Goal: Task Accomplishment & Management: Use online tool/utility

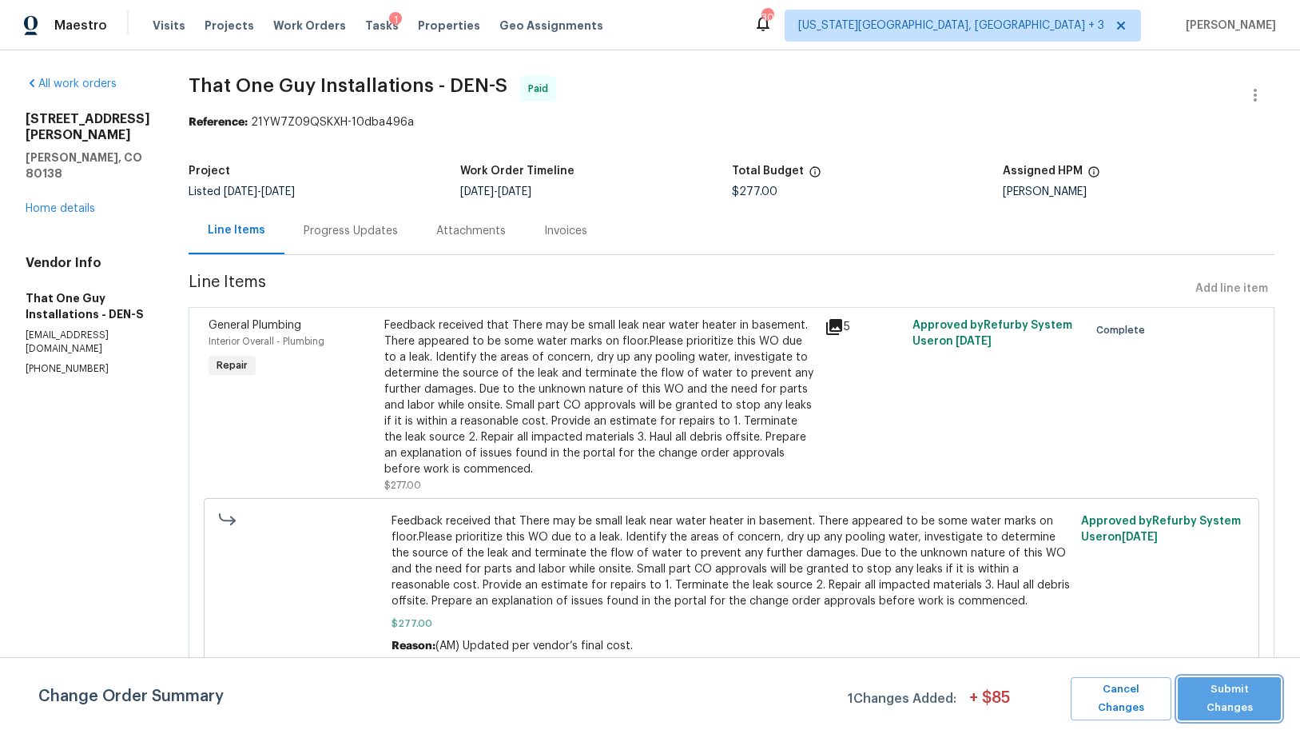
click at [1269, 693] on span "Submit Changes" at bounding box center [1229, 698] width 87 height 37
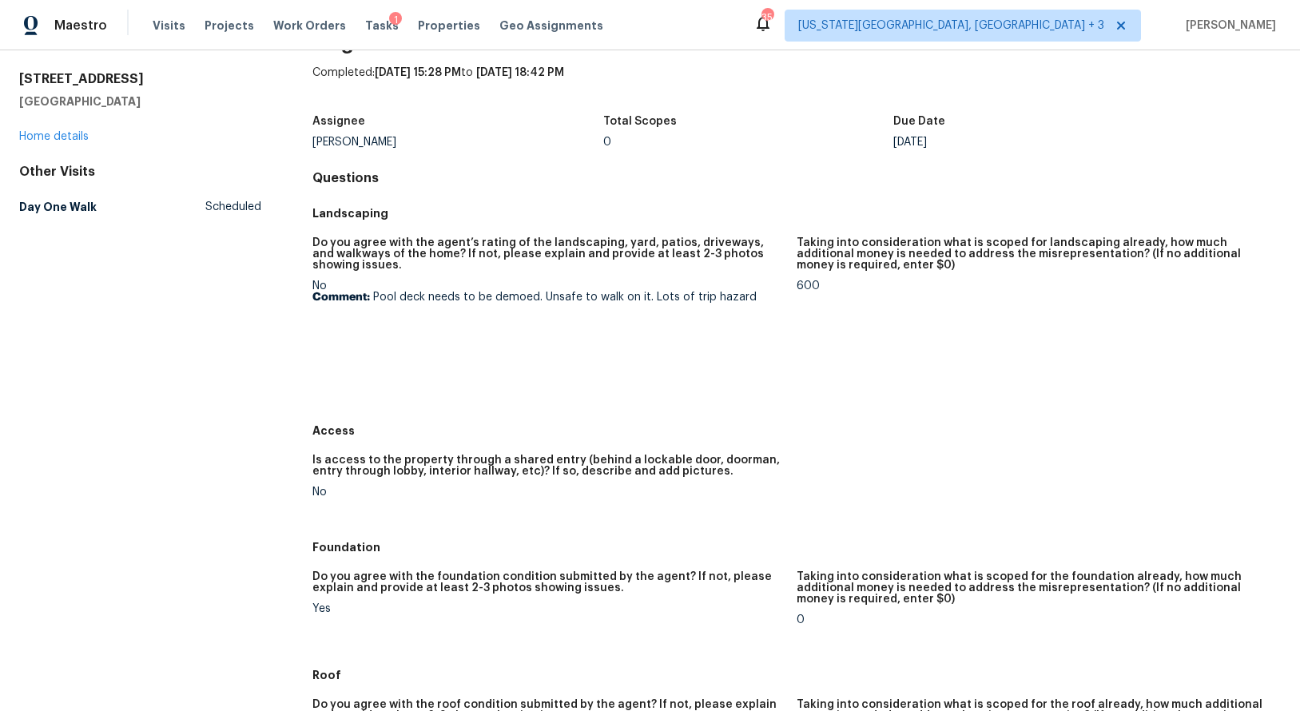
scroll to position [54, 0]
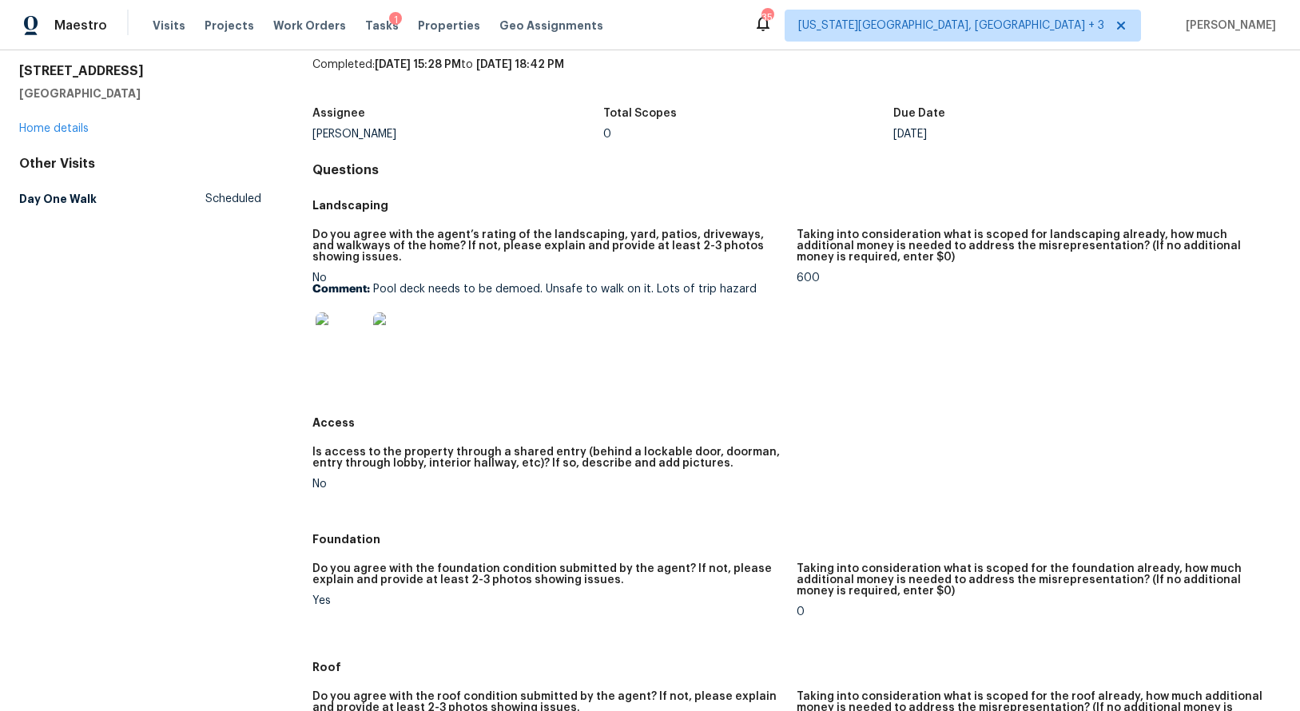
click at [358, 333] on img at bounding box center [341, 338] width 51 height 51
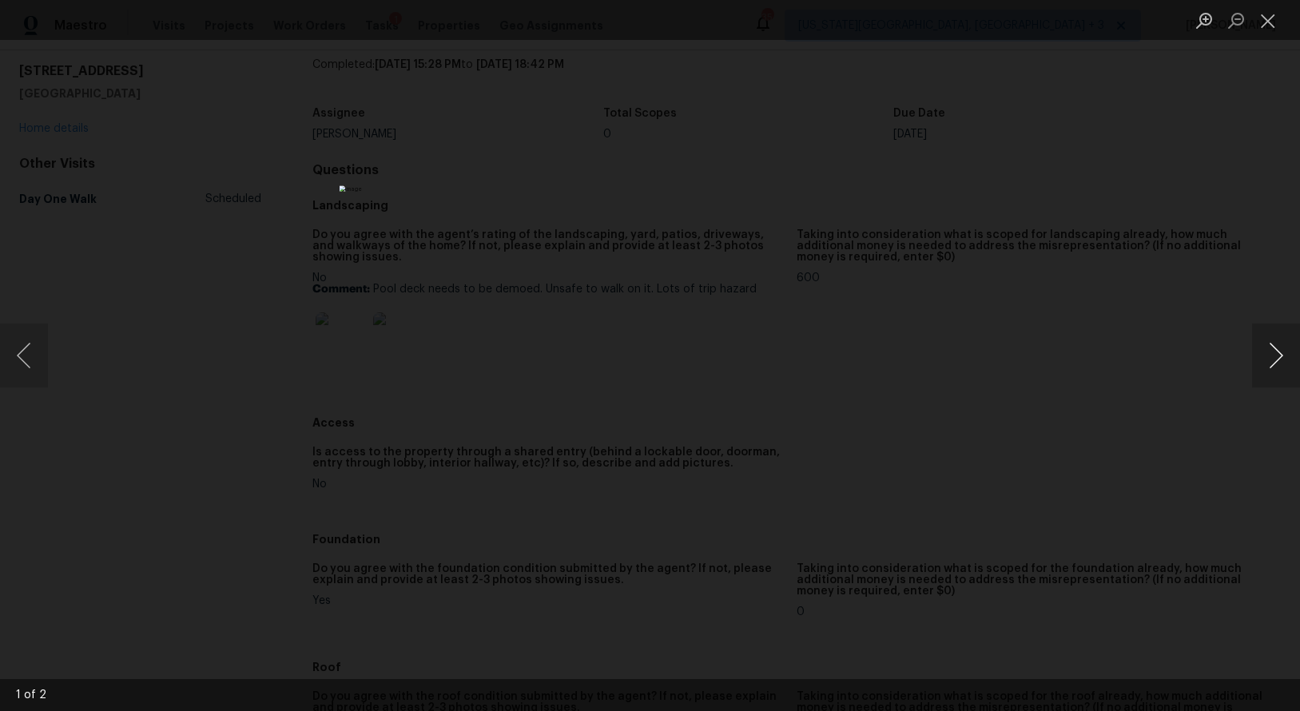
click at [1273, 366] on button "Next image" at bounding box center [1277, 356] width 48 height 64
click at [1178, 365] on div "Lightbox" at bounding box center [650, 355] width 1300 height 711
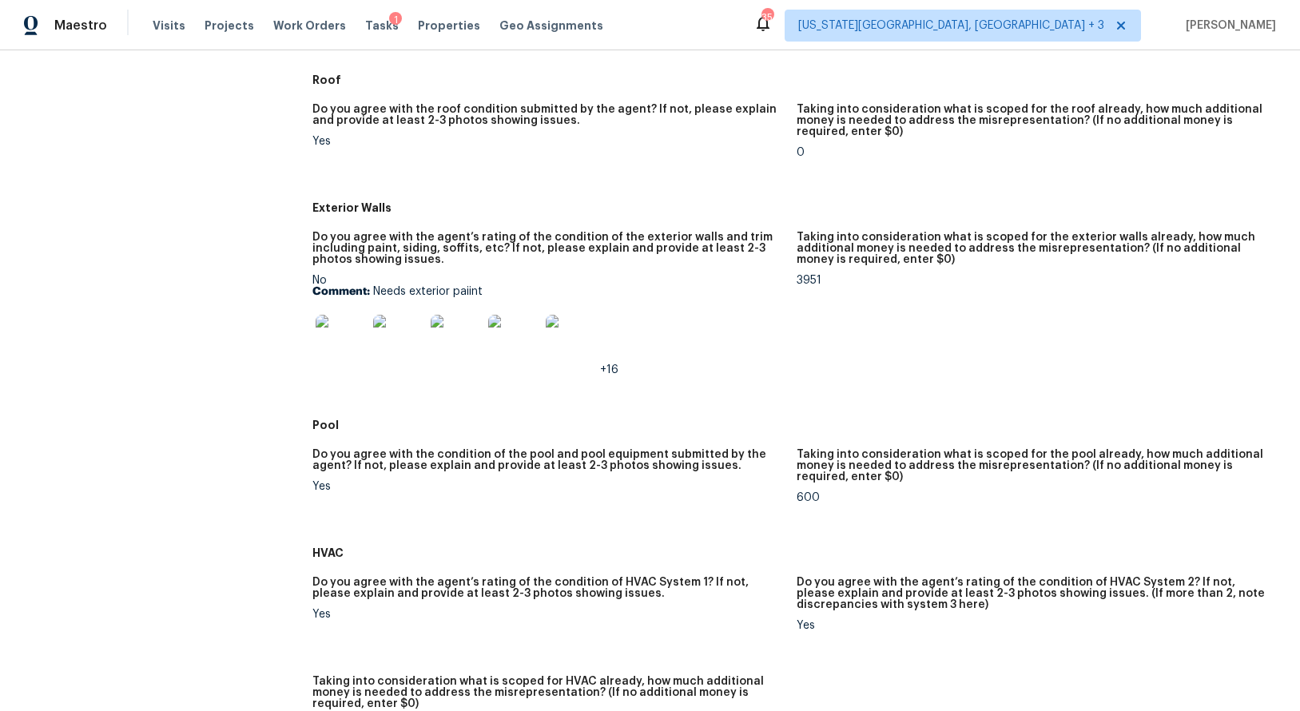
scroll to position [672, 0]
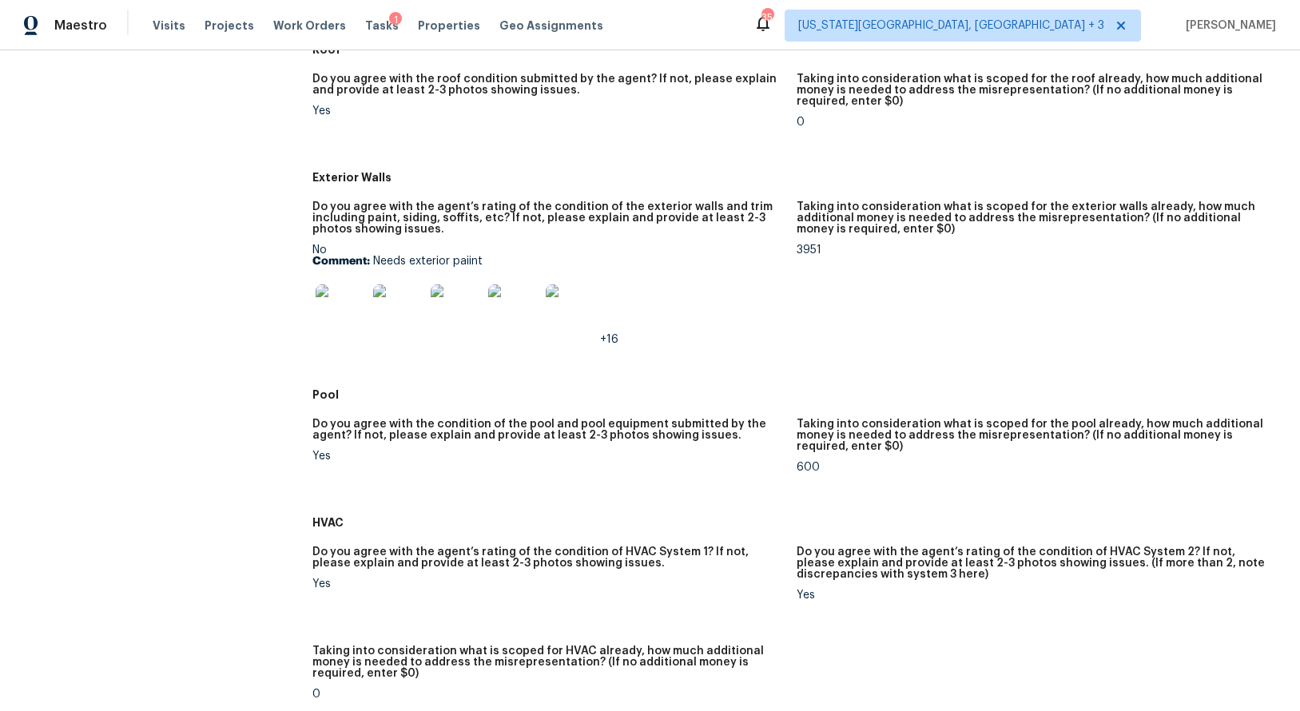
click at [339, 315] on img at bounding box center [341, 310] width 51 height 51
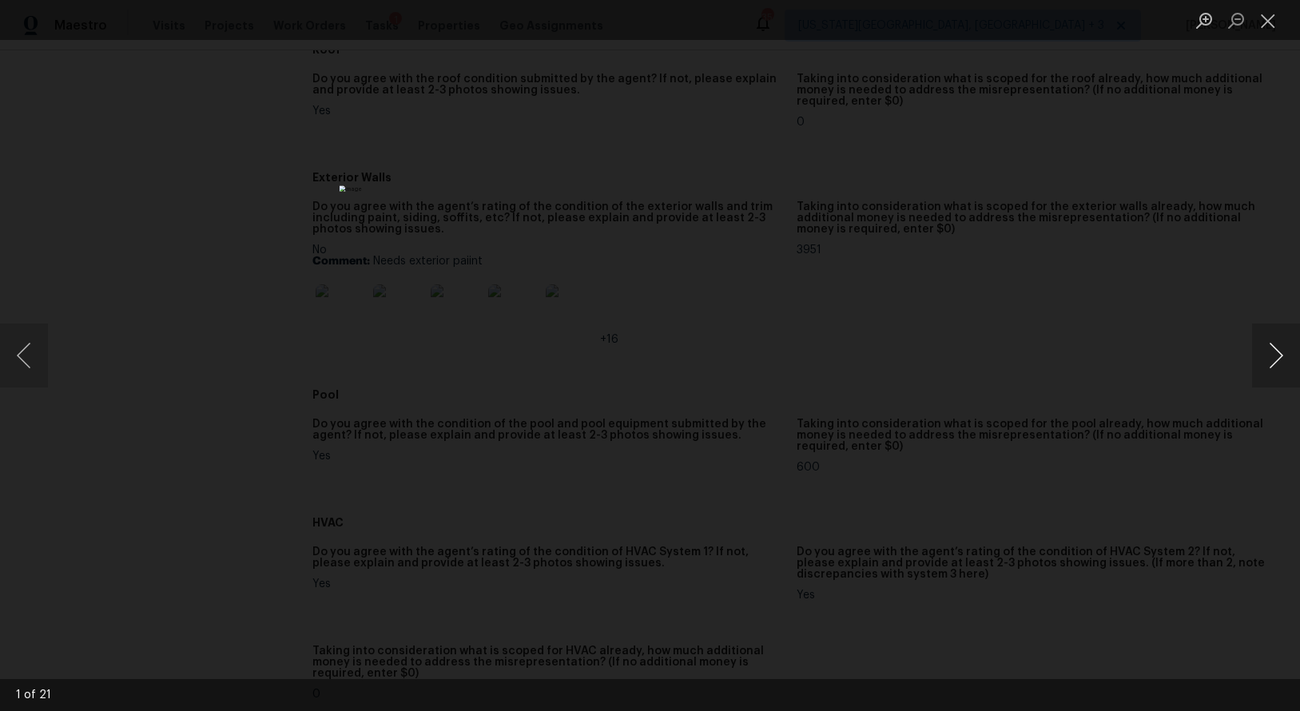
click at [1280, 354] on button "Next image" at bounding box center [1277, 356] width 48 height 64
click at [1280, 353] on button "Next image" at bounding box center [1277, 356] width 48 height 64
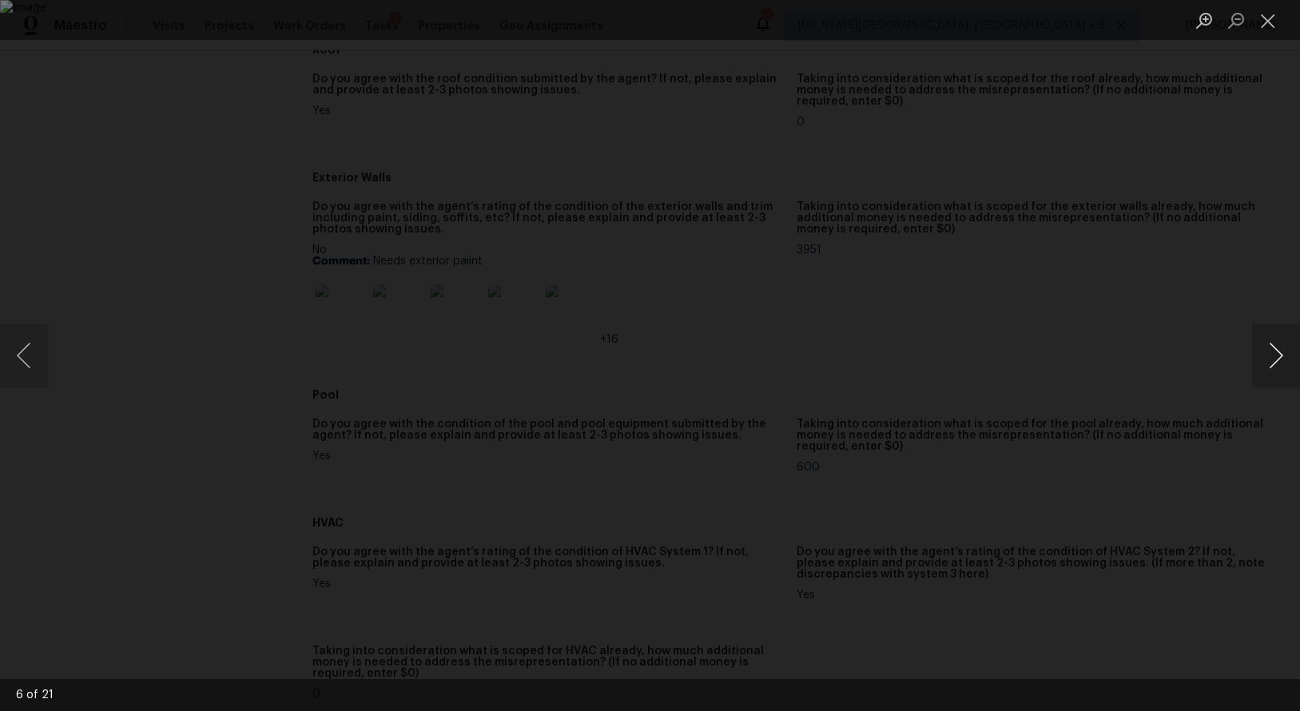
click at [1280, 353] on button "Next image" at bounding box center [1277, 356] width 48 height 64
click at [1207, 384] on div "Lightbox" at bounding box center [650, 355] width 1300 height 711
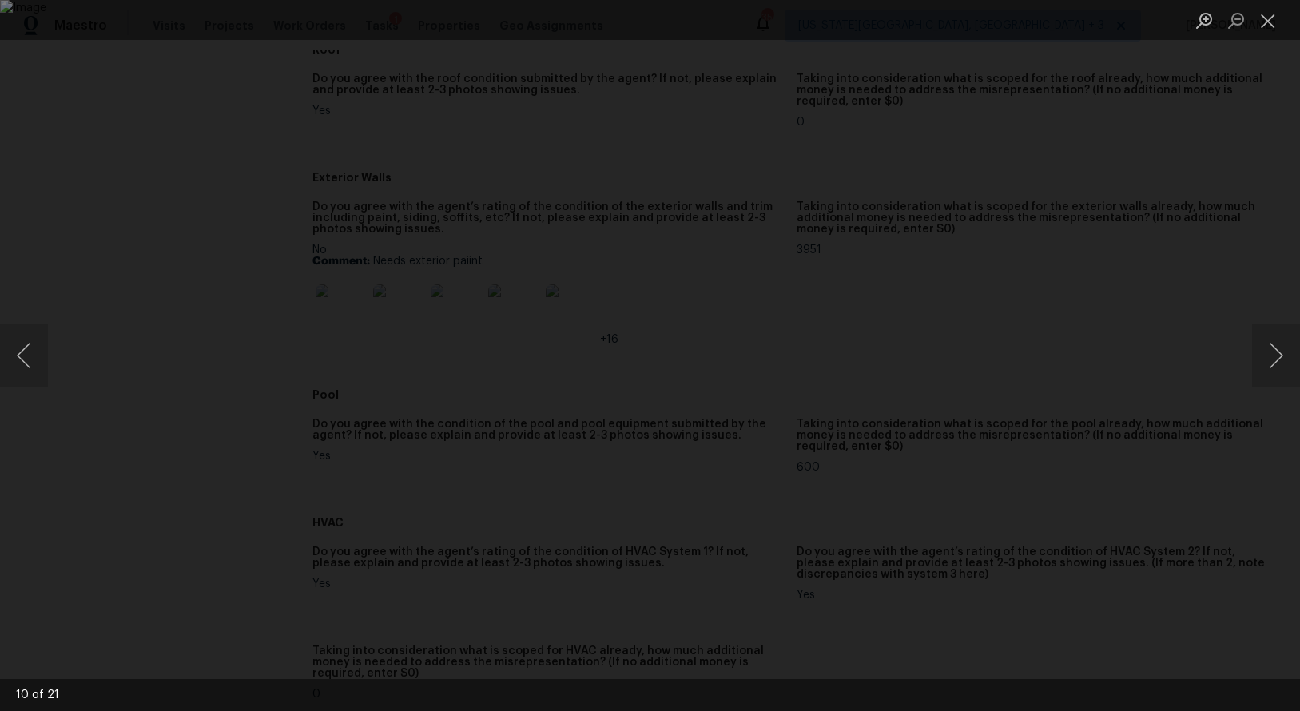
click at [1082, 364] on div "Lightbox" at bounding box center [650, 355] width 1300 height 711
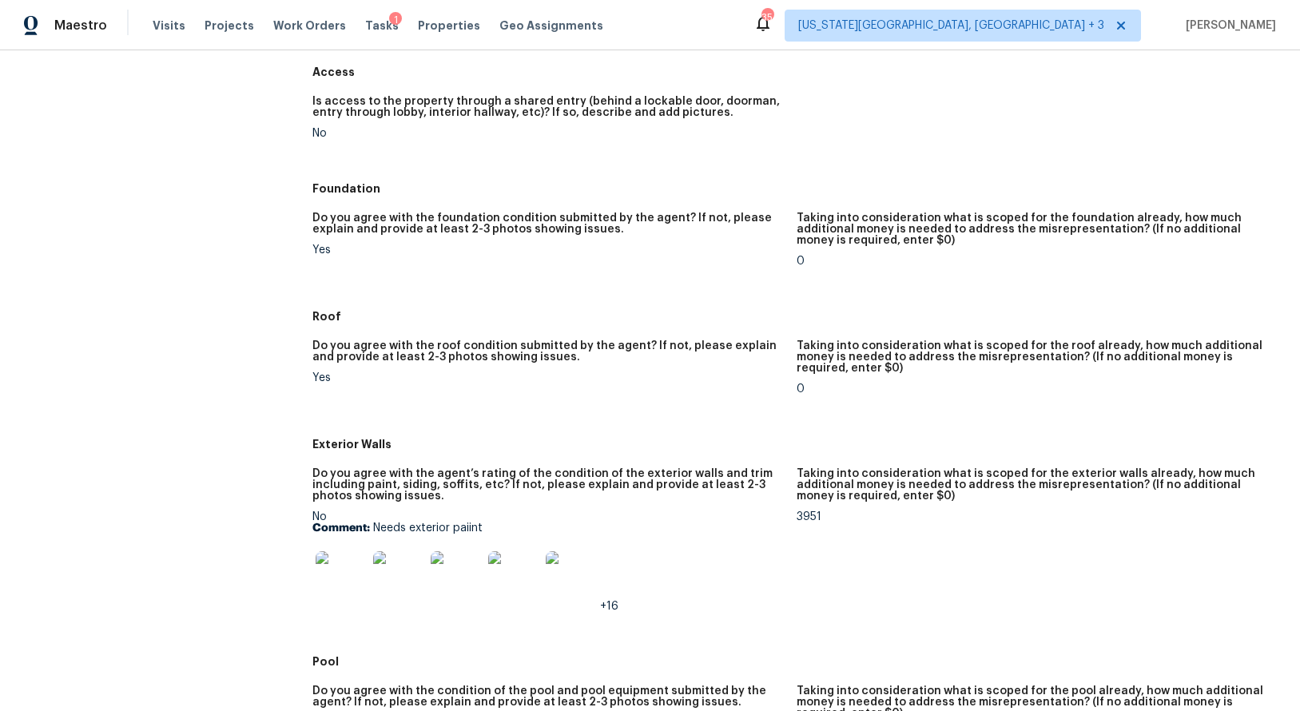
scroll to position [396, 0]
